Goal: Task Accomplishment & Management: Manage account settings

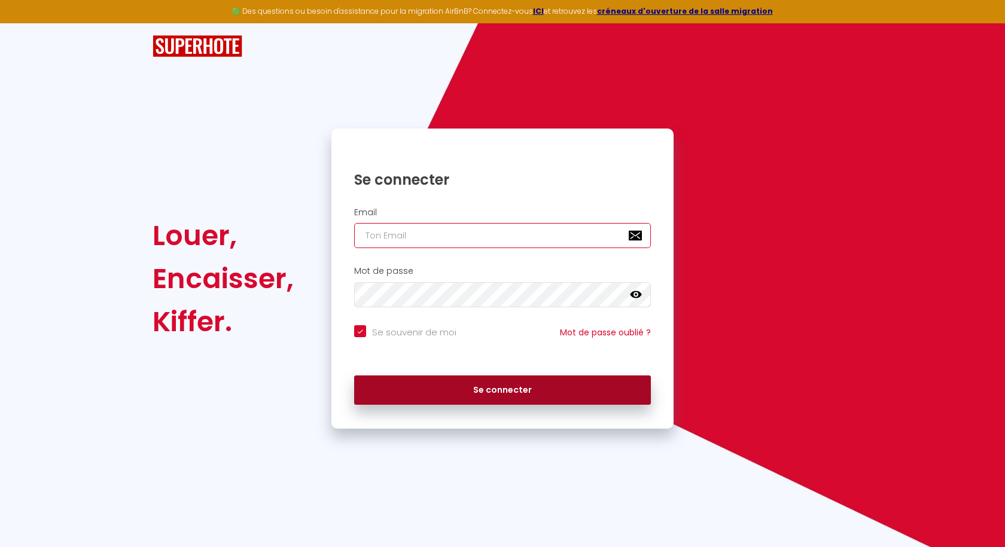
type input "[EMAIL_ADDRESS][DOMAIN_NAME]"
click at [511, 389] on button "Se connecter" at bounding box center [502, 391] width 297 height 30
checkbox input "true"
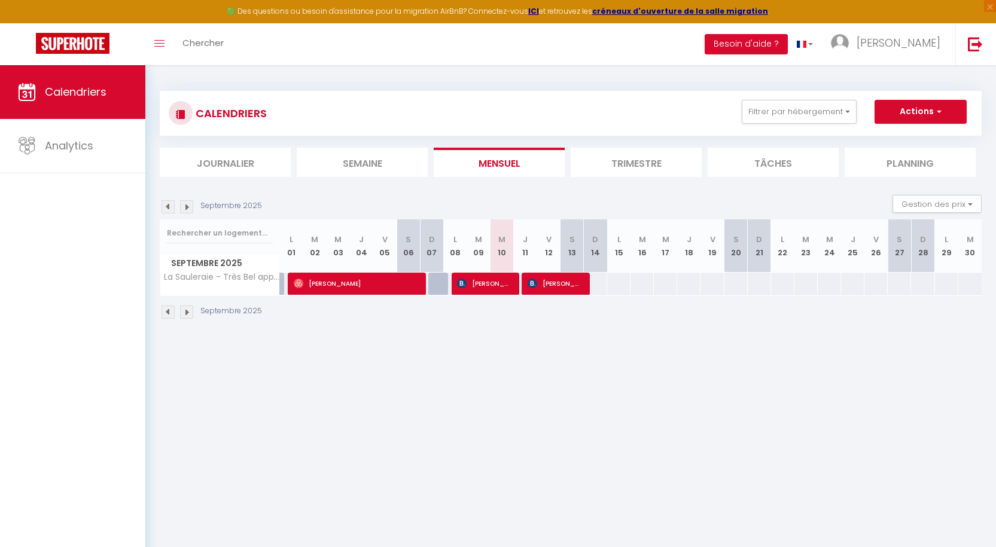
click at [187, 313] on img at bounding box center [186, 312] width 13 height 13
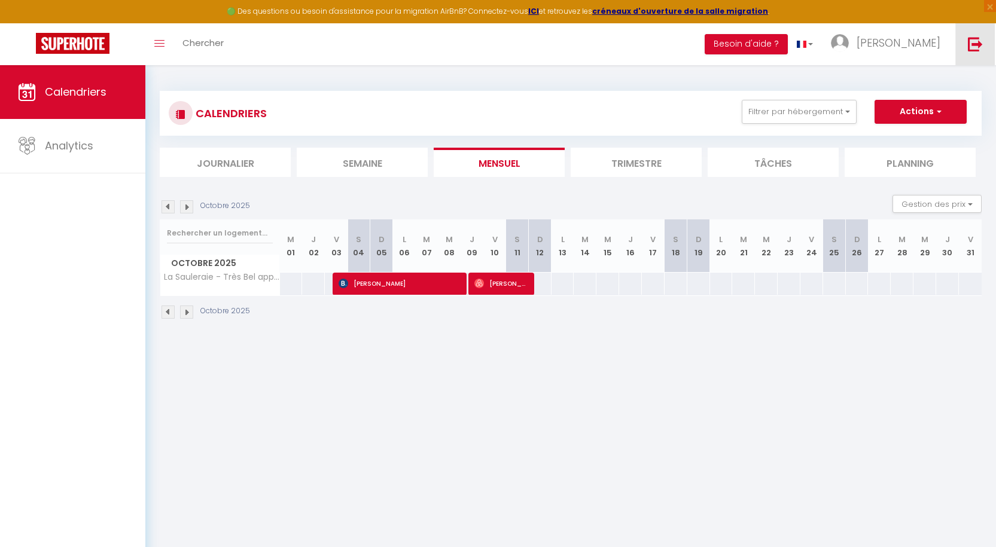
click at [977, 47] on img at bounding box center [975, 43] width 15 height 15
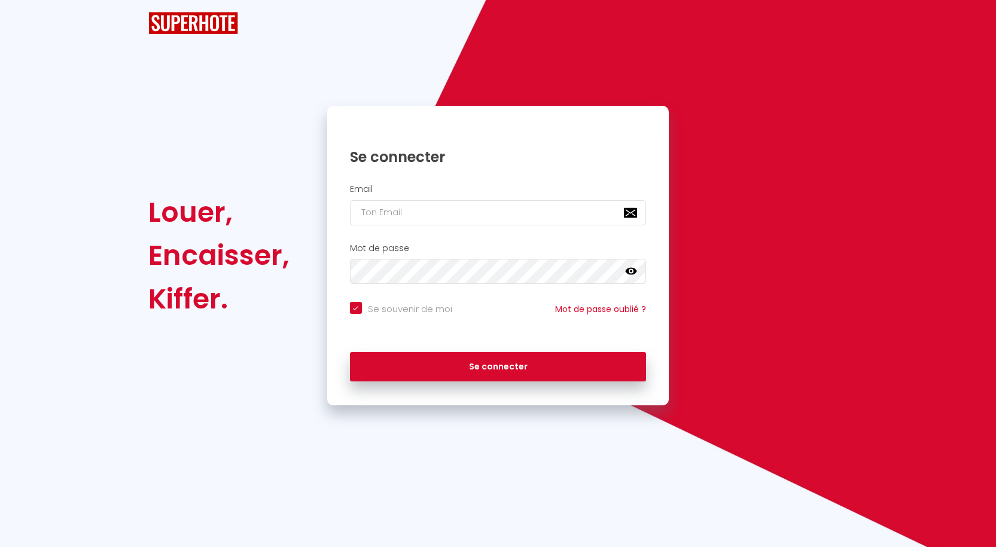
checkbox input "true"
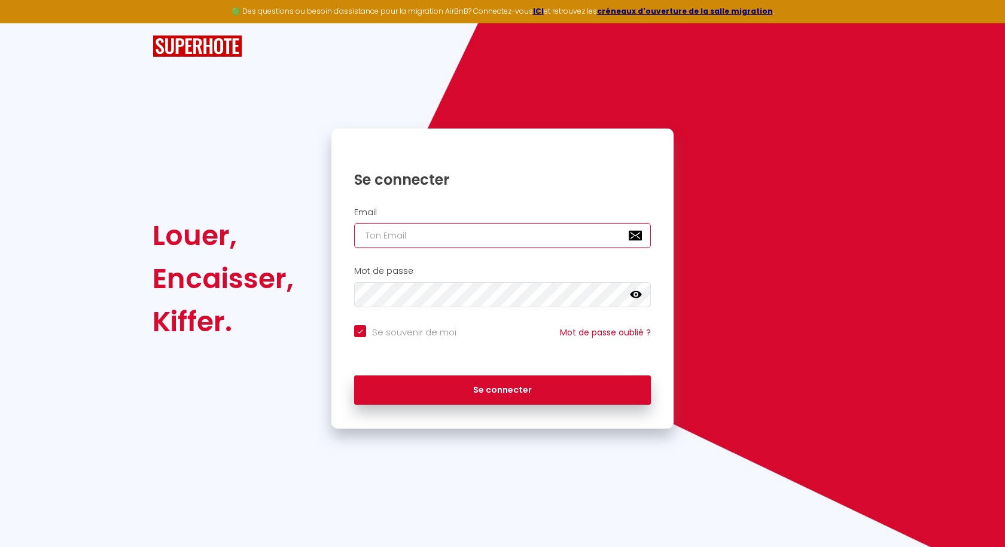
type input "[EMAIL_ADDRESS][DOMAIN_NAME]"
checkbox input "true"
